Goal: Task Accomplishment & Management: Manage account settings

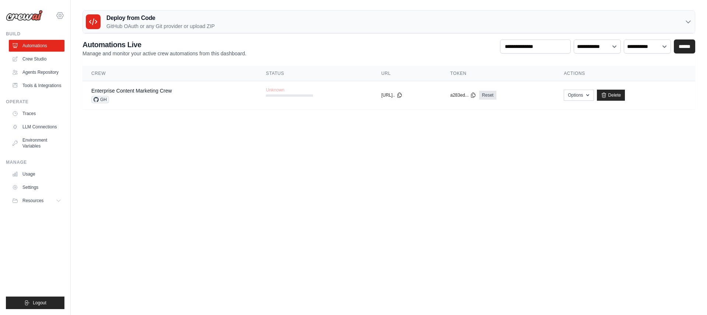
click at [60, 15] on icon at bounding box center [60, 15] width 9 height 9
click at [78, 27] on div "[EMAIL_ADDRESS][PERSON_NAME][DOMAIN_NAME]" at bounding box center [91, 28] width 58 height 7
click at [75, 44] on span "Settings" at bounding box center [92, 45] width 58 height 7
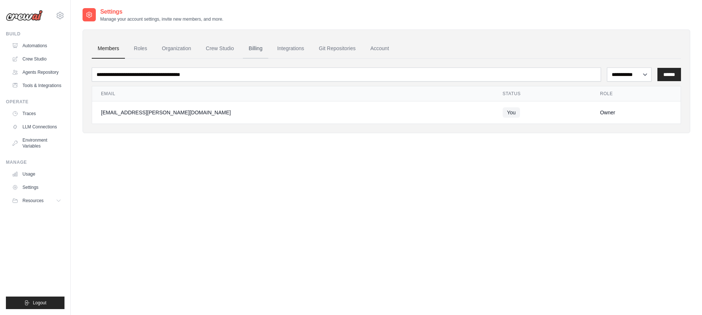
click at [255, 51] on link "Billing" at bounding box center [255, 49] width 25 height 20
